Goal: Find specific page/section: Find specific page/section

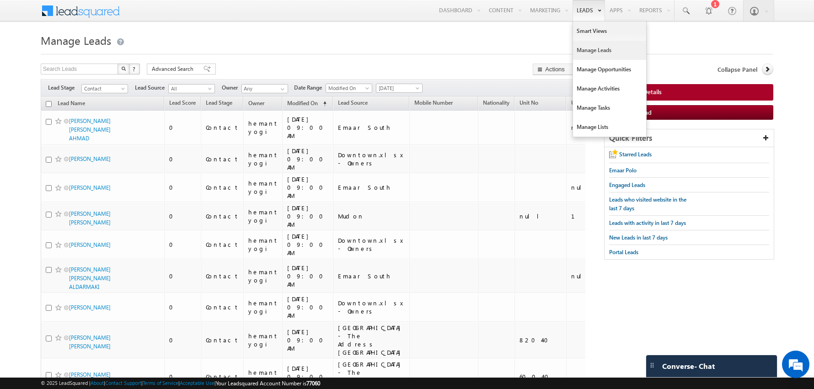
click at [589, 48] on link "Manage Leads" at bounding box center [609, 50] width 73 height 19
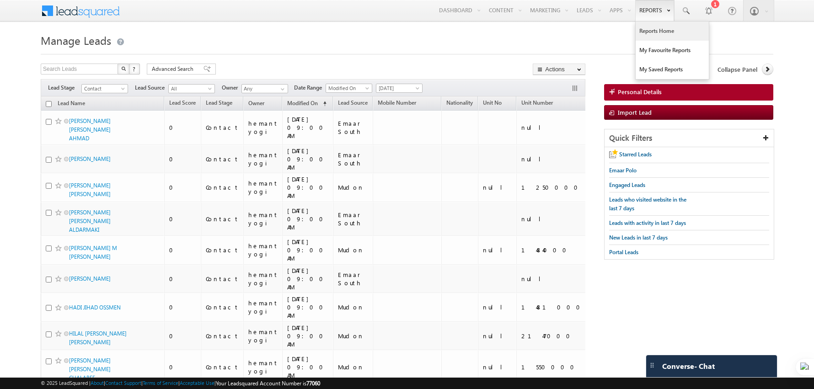
click at [656, 31] on link "Reports Home" at bounding box center [671, 30] width 73 height 19
